Goal: Task Accomplishment & Management: Complete application form

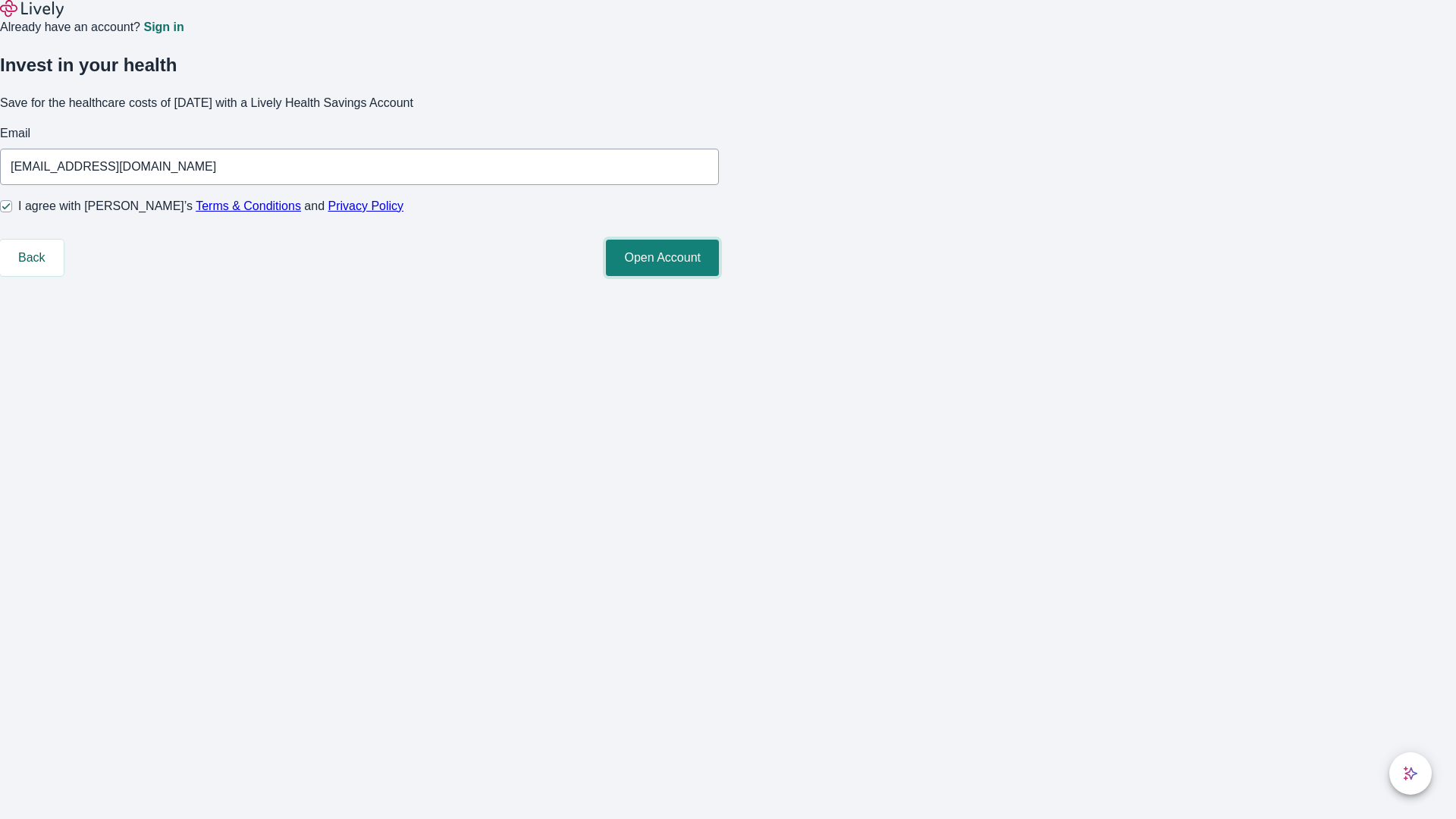
click at [719, 276] on button "Open Account" at bounding box center [662, 258] width 113 height 37
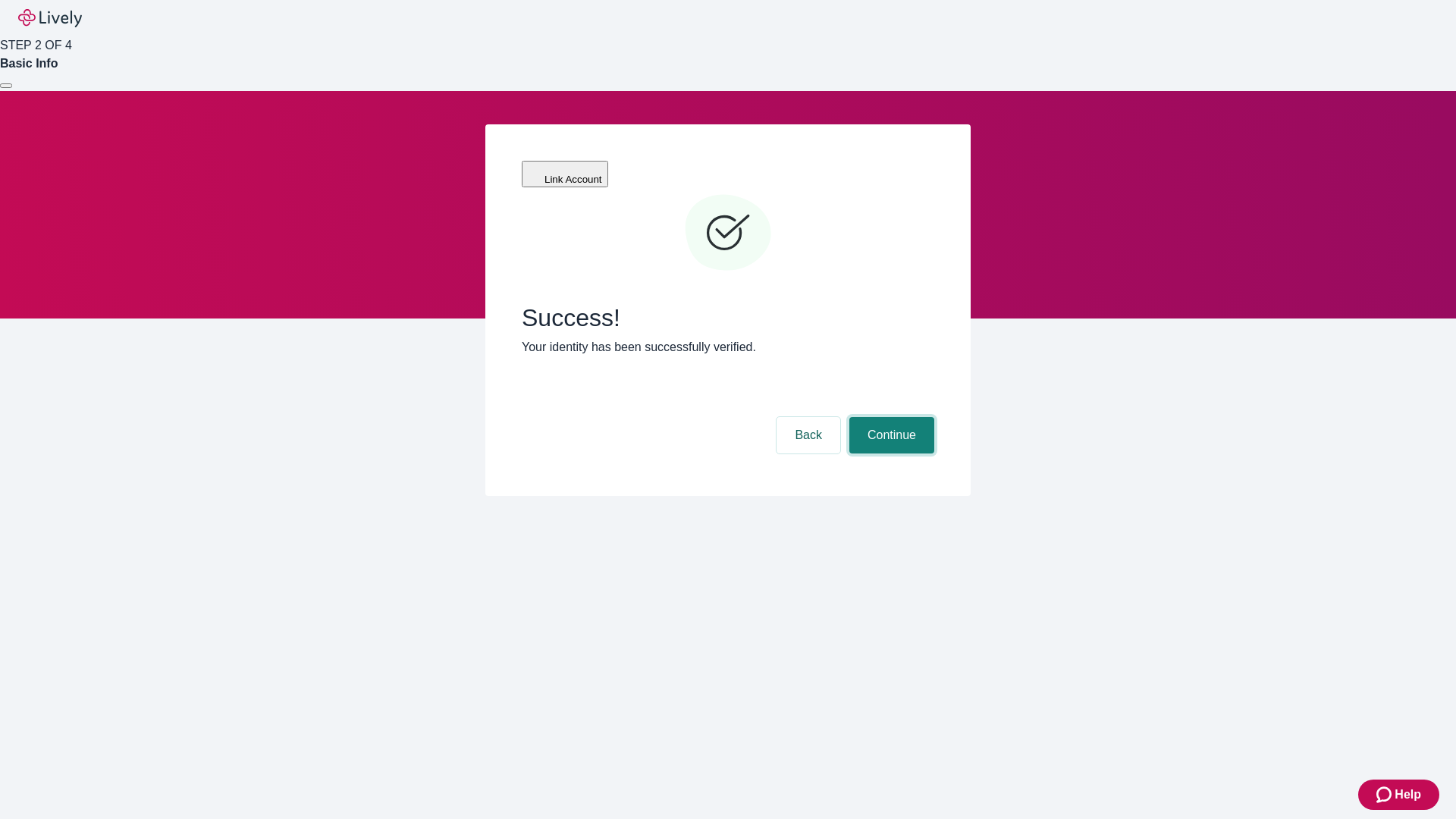
click at [889, 417] on button "Continue" at bounding box center [892, 435] width 85 height 37
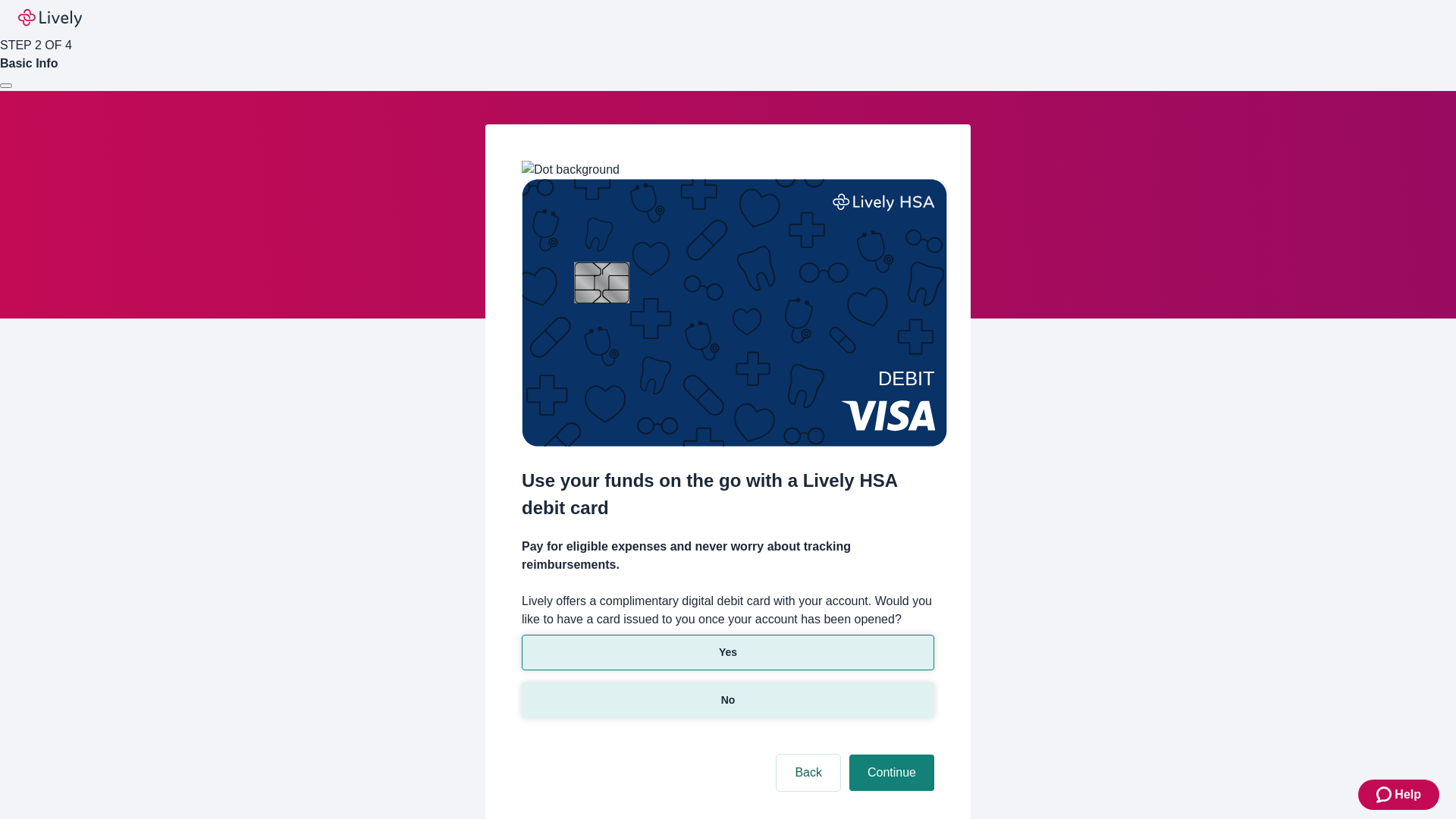
click at [728, 693] on p "No" at bounding box center [728, 701] width 14 height 16
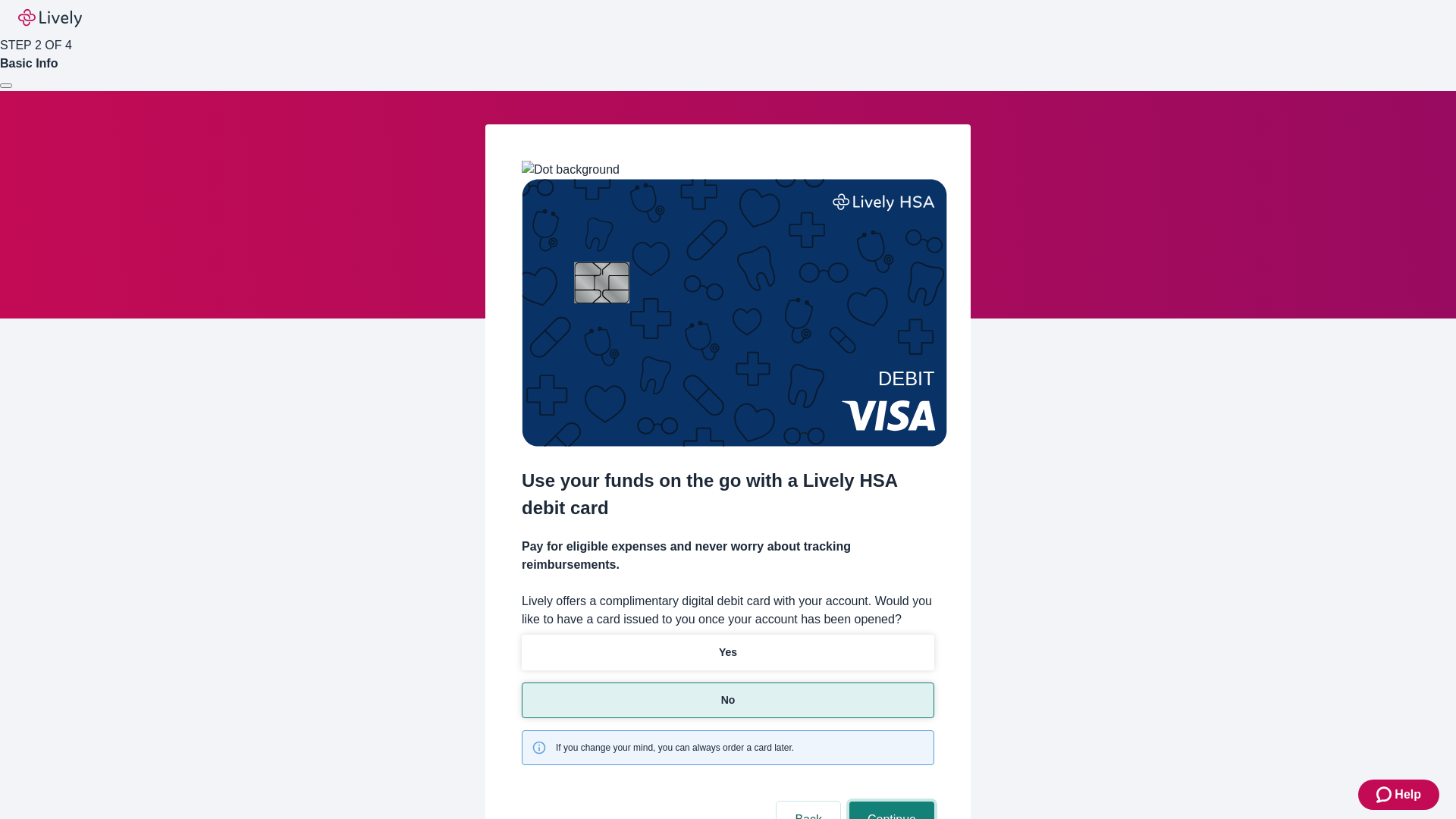
click at [889, 802] on button "Continue" at bounding box center [892, 820] width 85 height 37
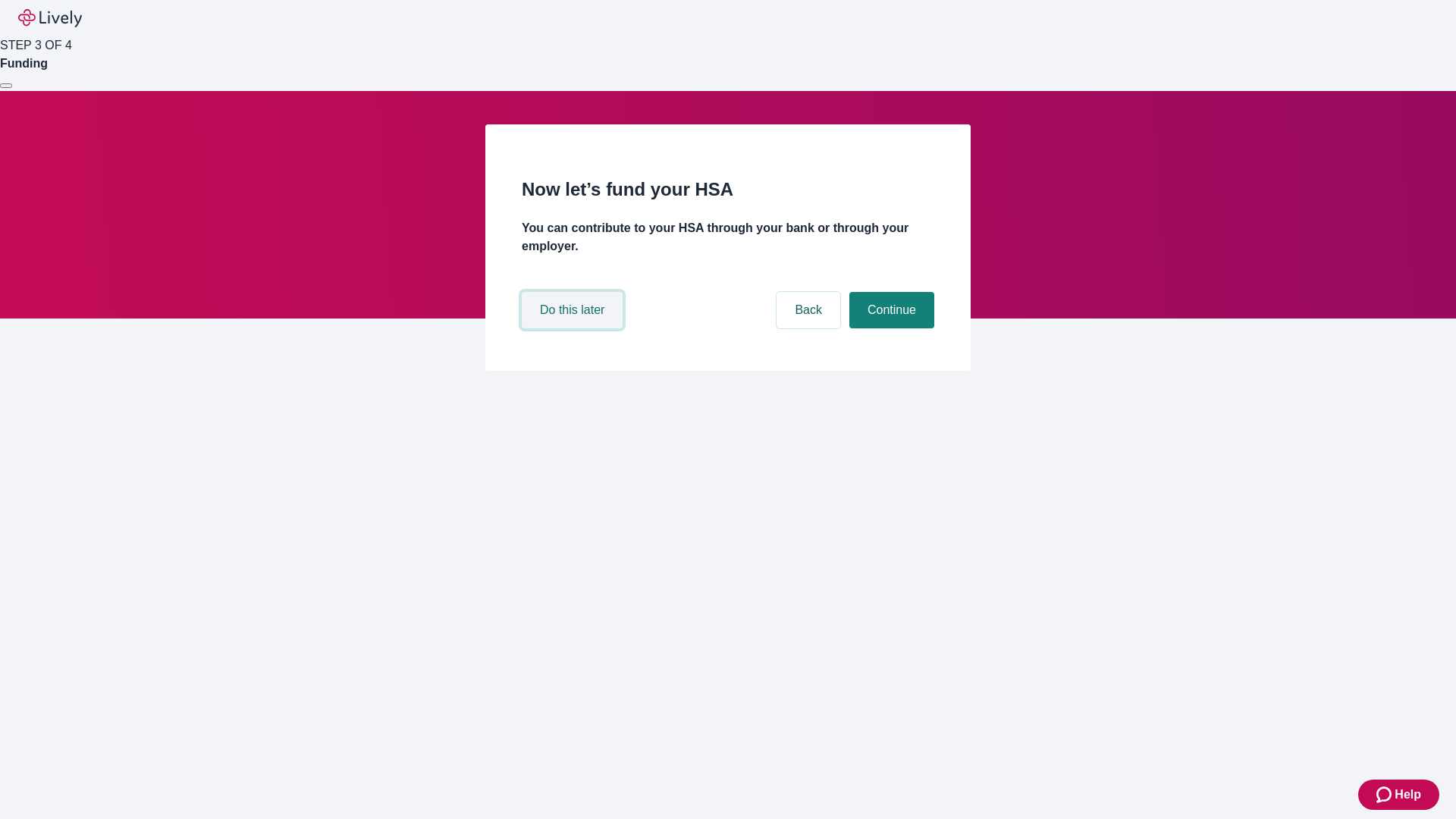
click at [574, 329] on button "Do this later" at bounding box center [572, 310] width 101 height 37
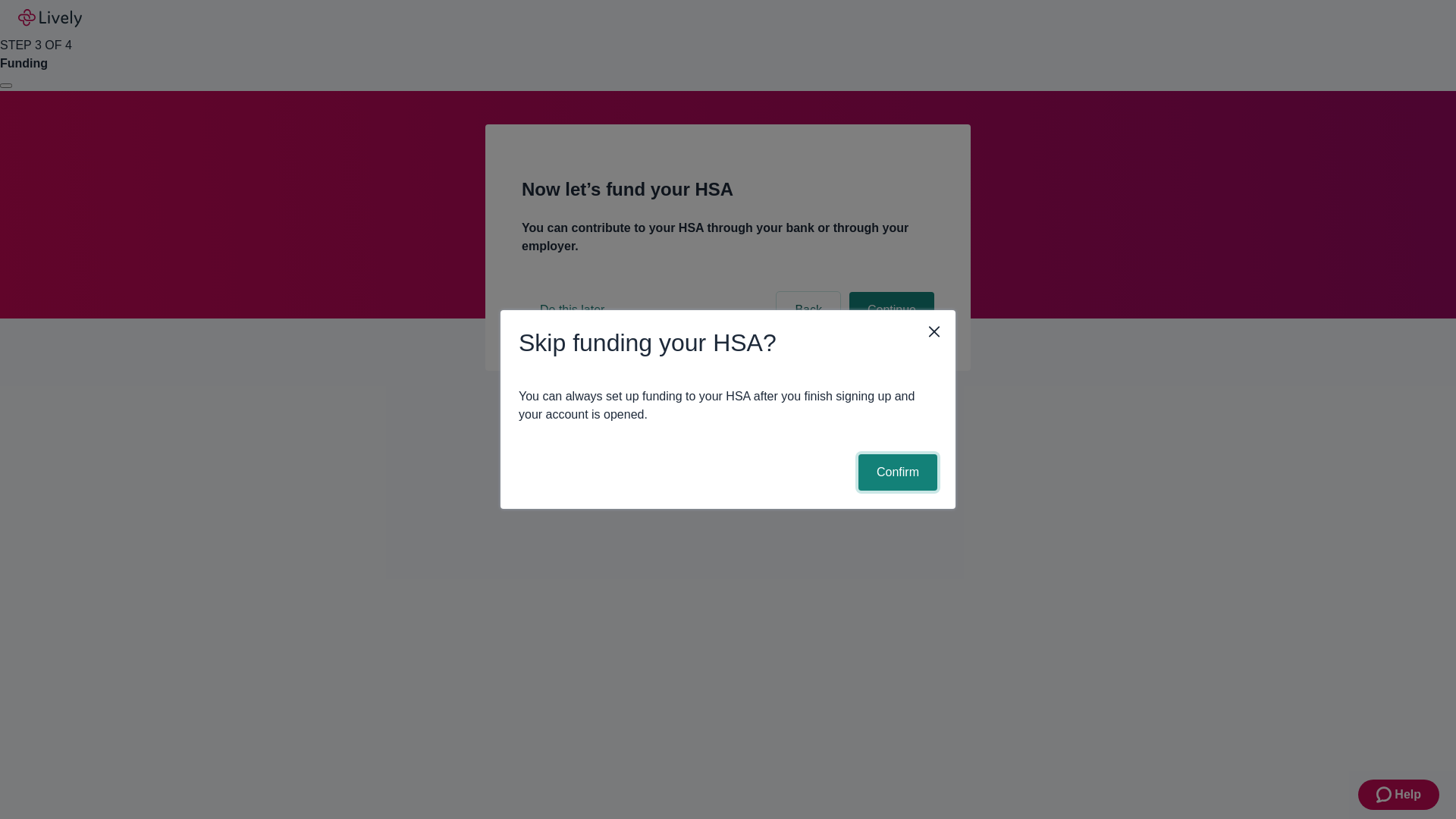
click at [895, 472] on button "Confirm" at bounding box center [898, 472] width 79 height 37
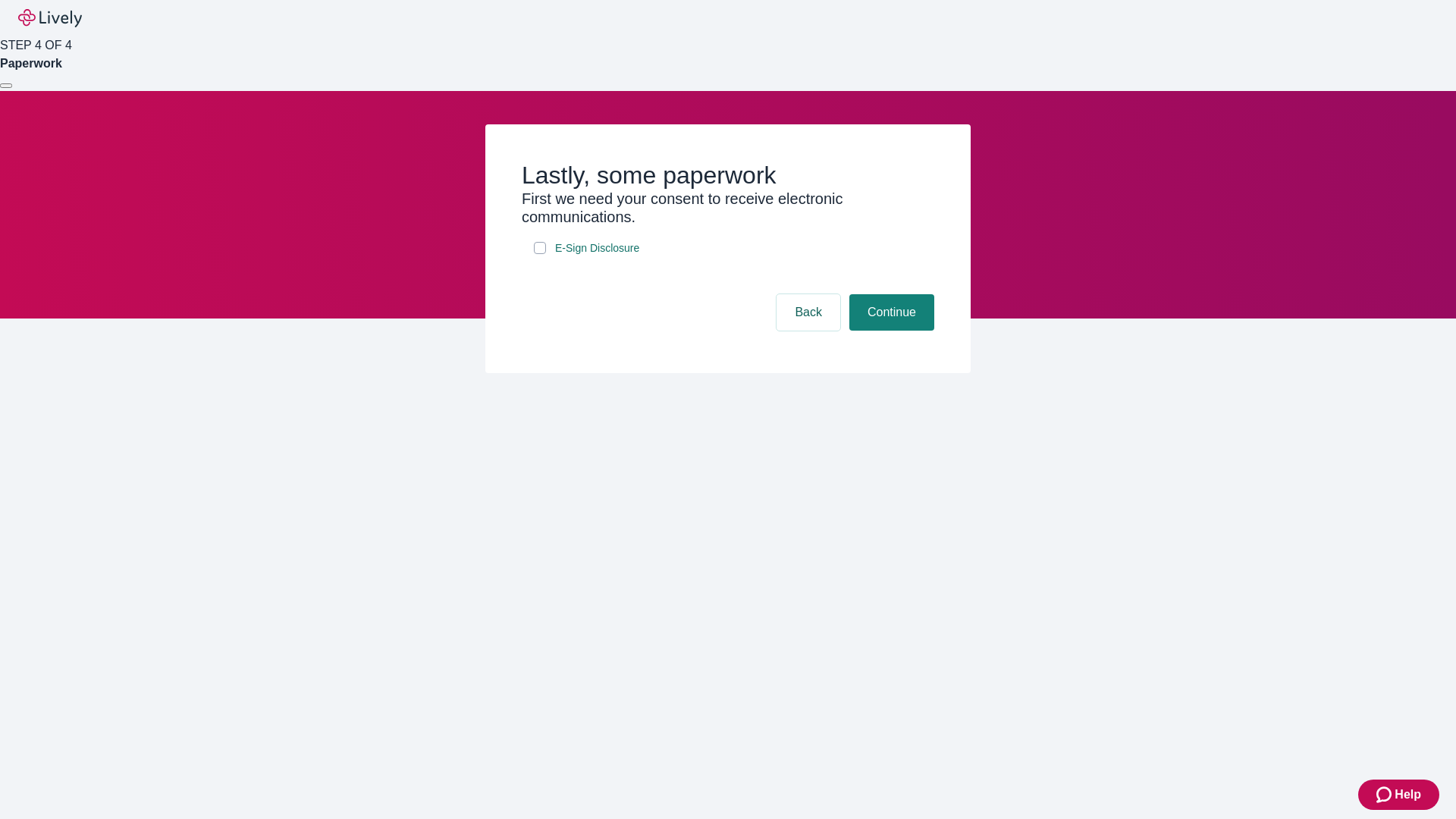
click at [540, 255] on input "E-Sign Disclosure" at bounding box center [540, 248] width 12 height 12
checkbox input "true"
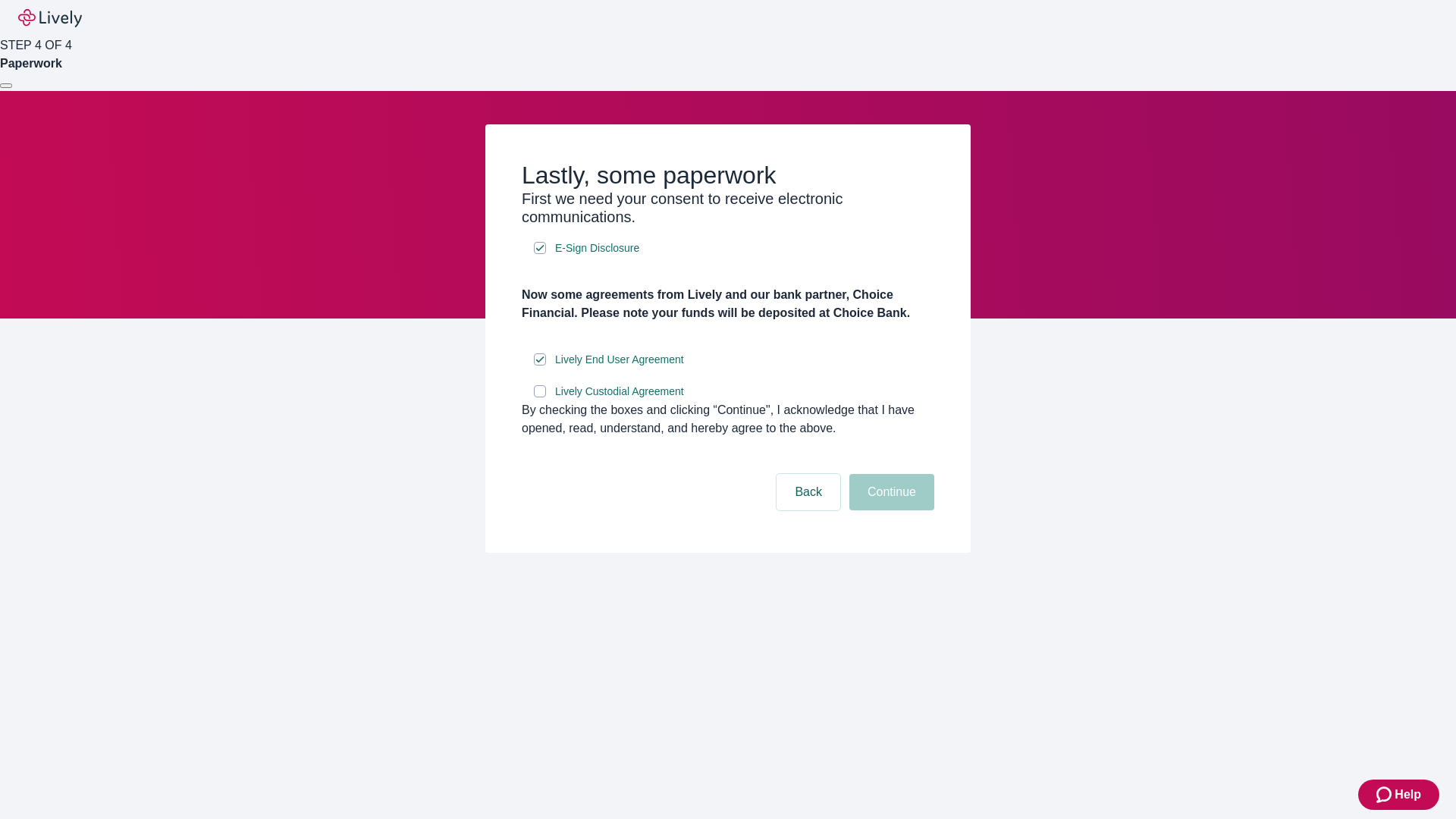
click at [540, 398] on input "Lively Custodial Agreement" at bounding box center [540, 392] width 12 height 12
checkbox input "true"
click at [889, 511] on button "Continue" at bounding box center [892, 492] width 85 height 37
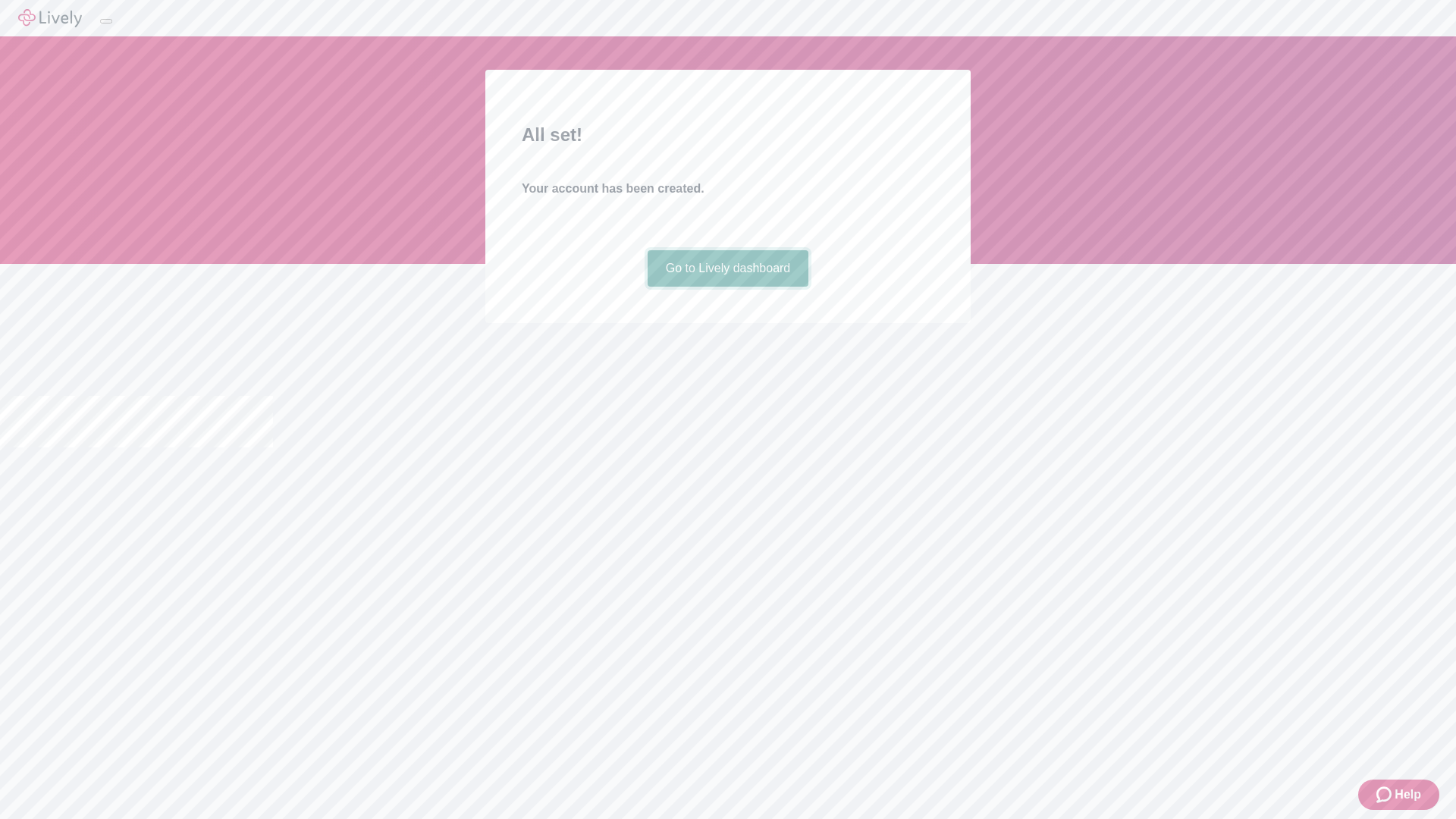
click at [728, 287] on link "Go to Lively dashboard" at bounding box center [728, 268] width 162 height 37
